Goal: Information Seeking & Learning: Understand process/instructions

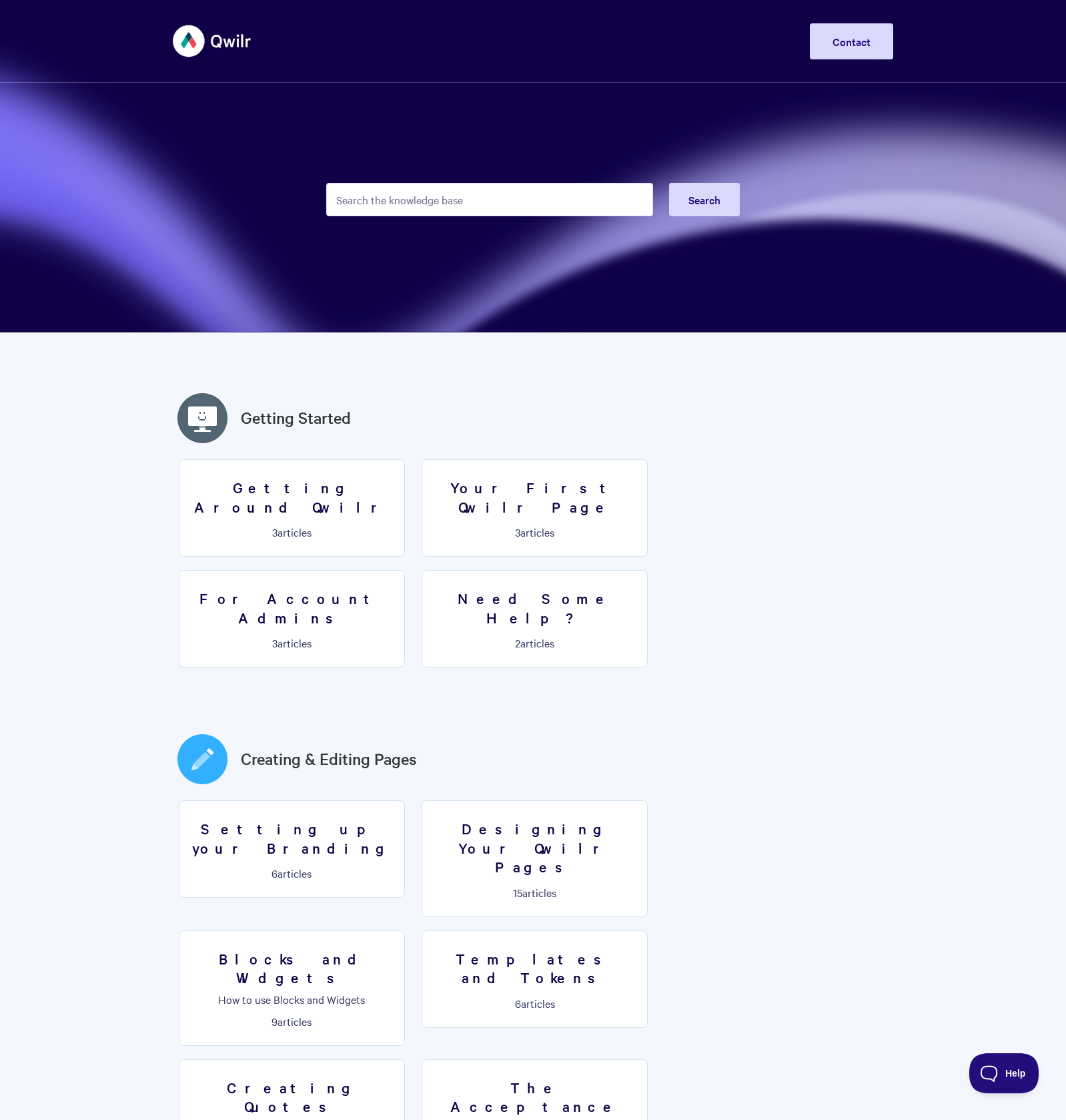
click at [448, 200] on input "Search the knowledge base" at bounding box center [490, 198] width 327 height 33
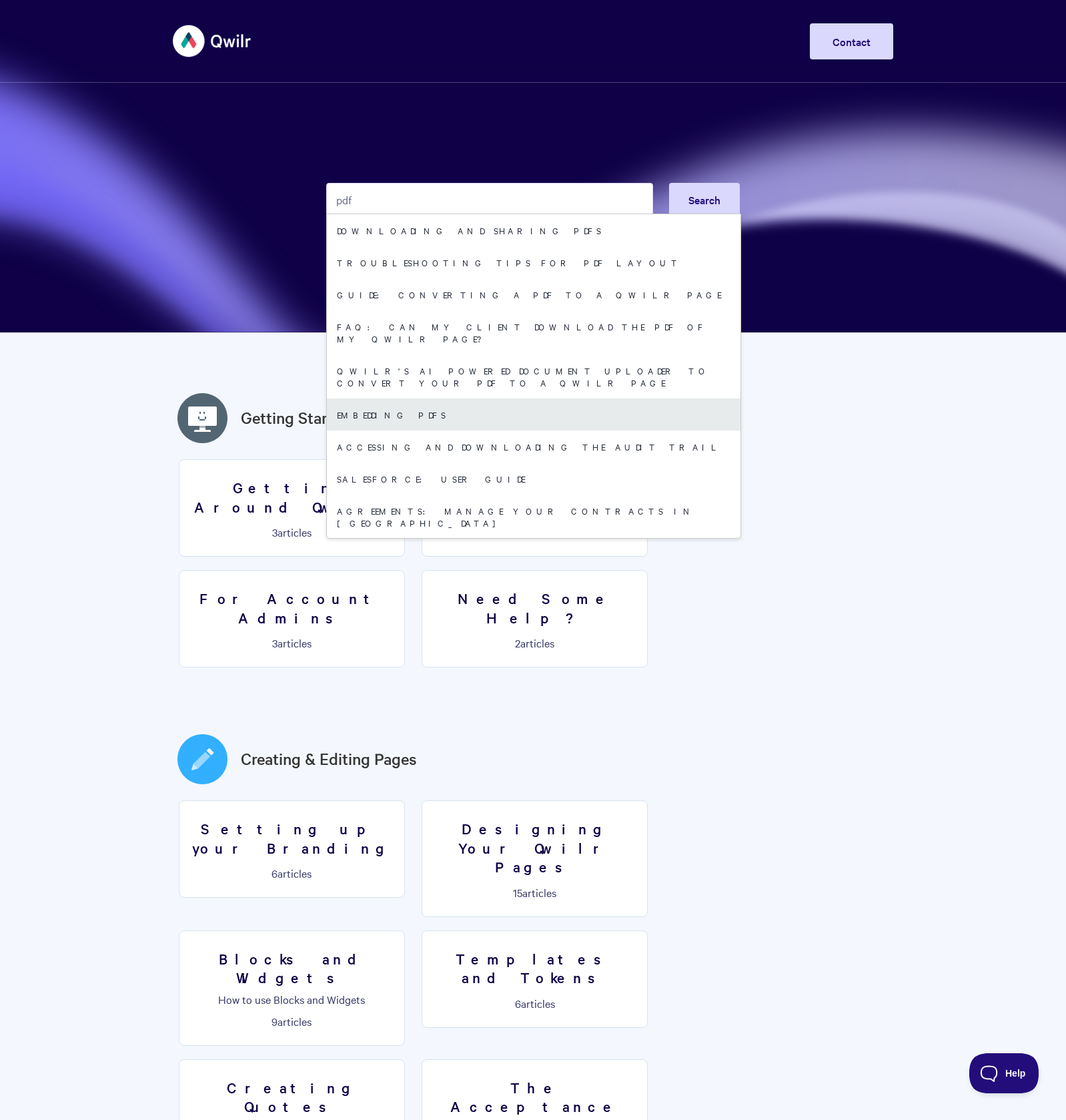
type input "pdf"
click at [425, 398] on link "Embedding PDFs" at bounding box center [534, 414] width 414 height 32
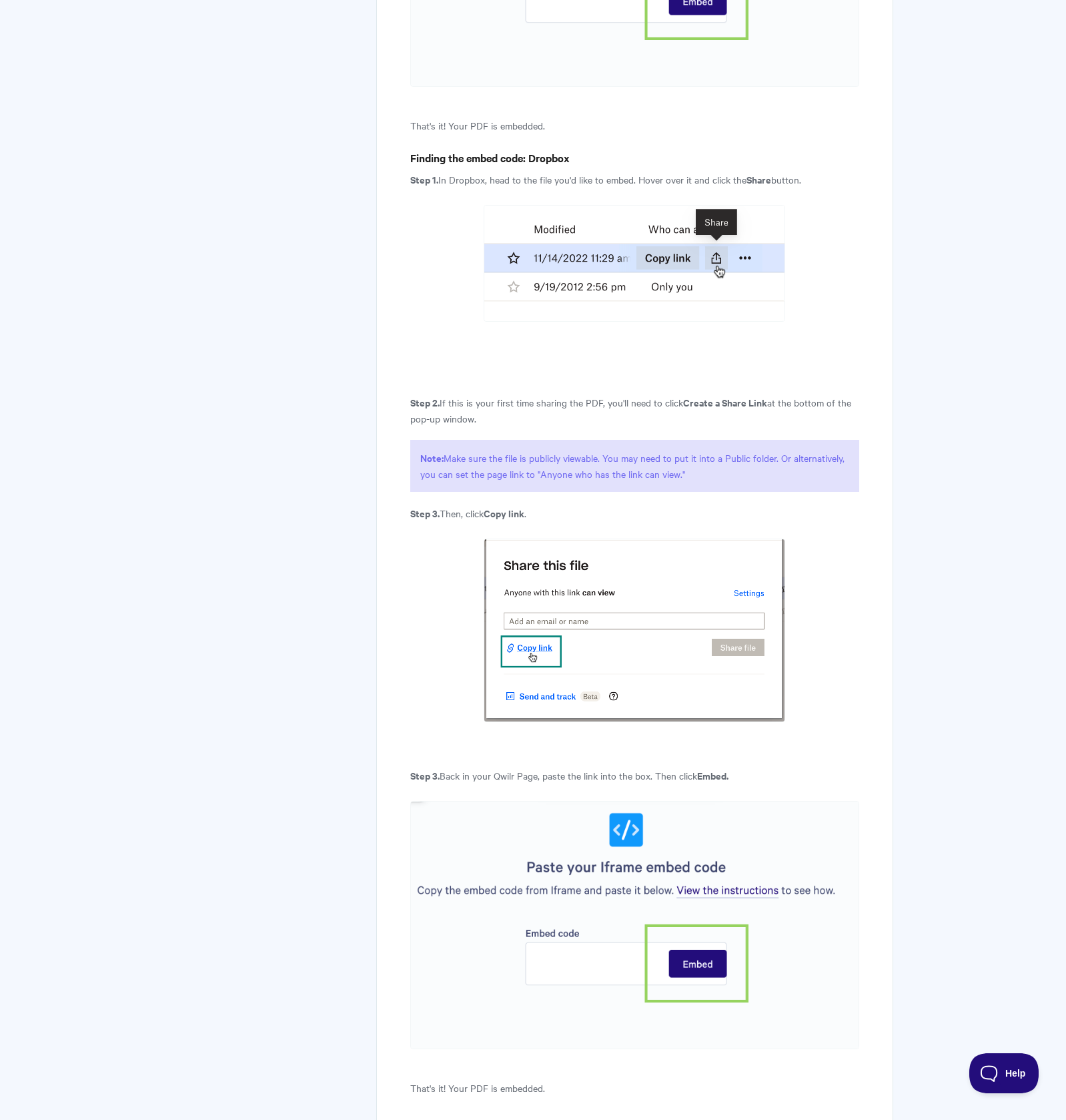
scroll to position [4162, 0]
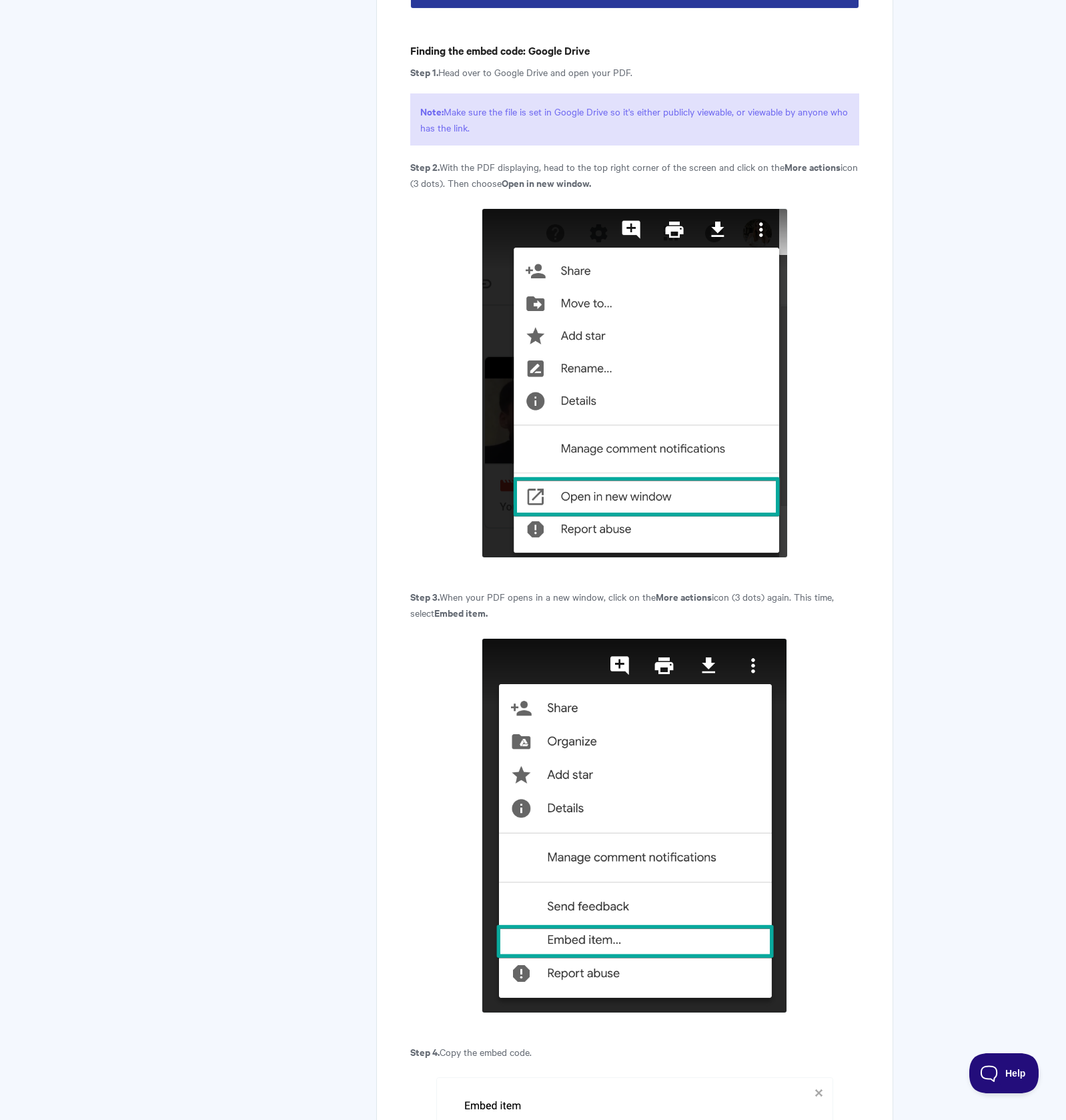
click at [866, 377] on div "Embedding PDFs Need to embed a PDF file? If you need to provide supporting docu…" at bounding box center [634, 189] width 517 height 5054
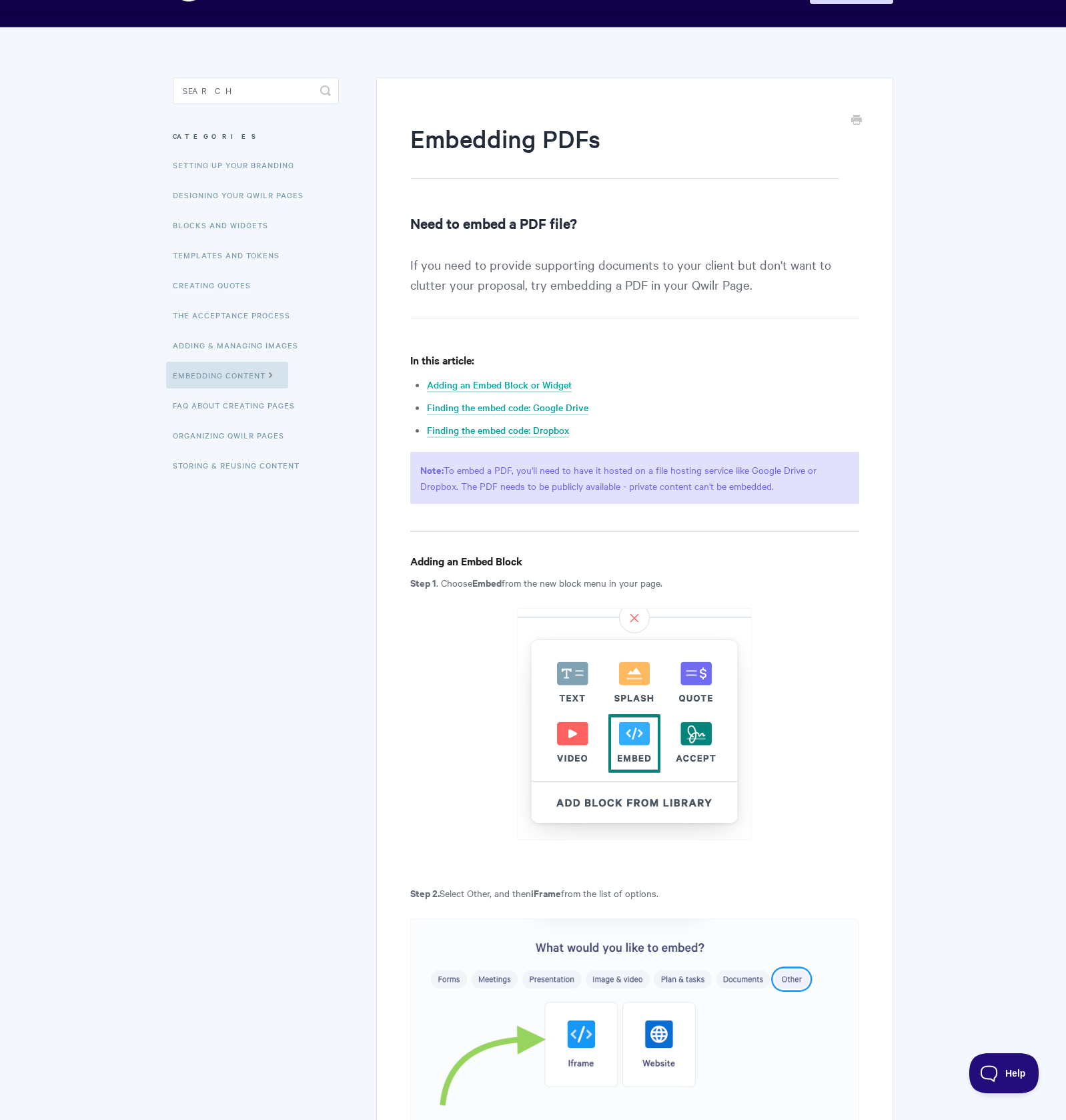
scroll to position [57, 0]
